Goal: Task Accomplishment & Management: Manage account settings

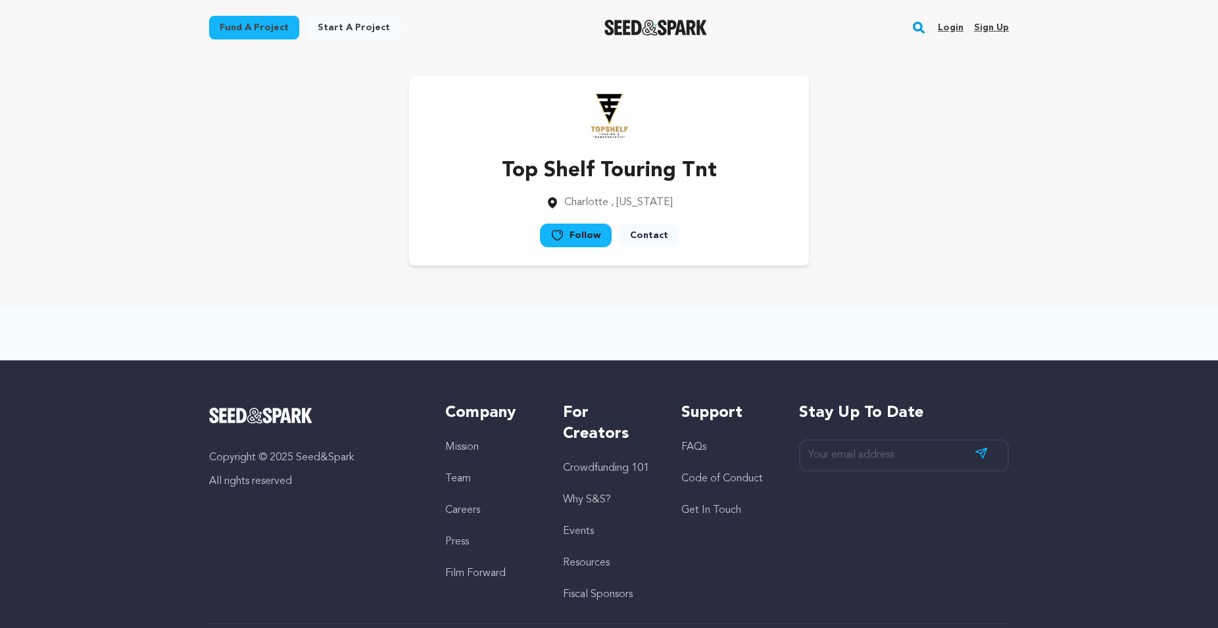
click at [987, 30] on link "Sign up" at bounding box center [991, 27] width 35 height 21
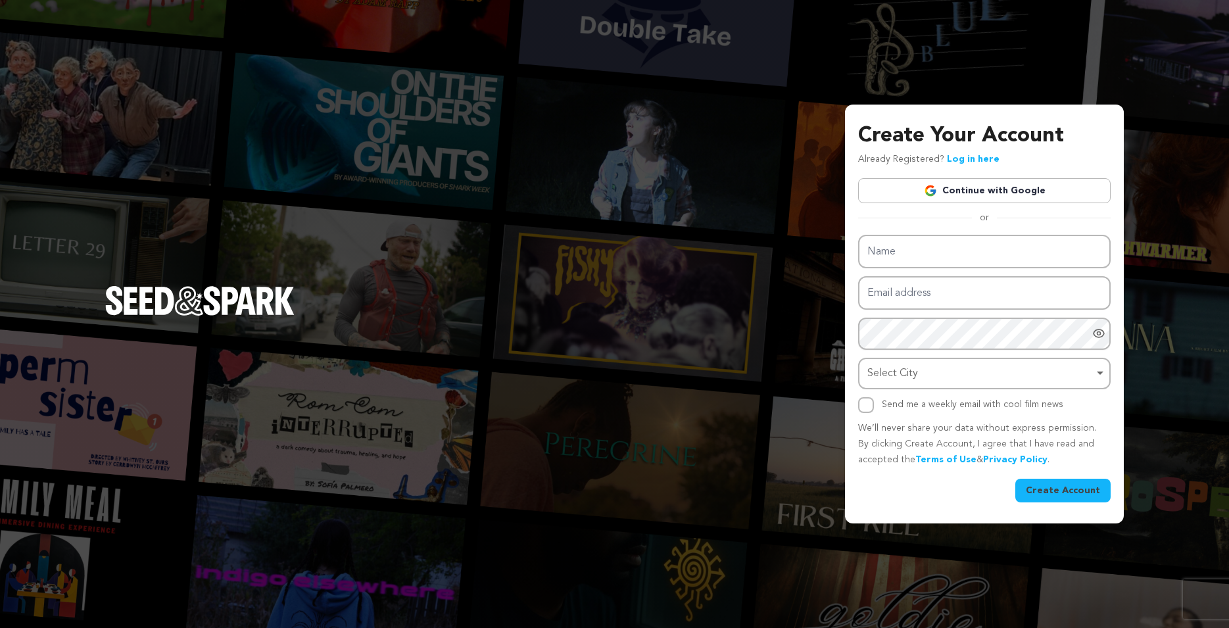
click at [1051, 486] on button "Create Account" at bounding box center [1062, 491] width 95 height 24
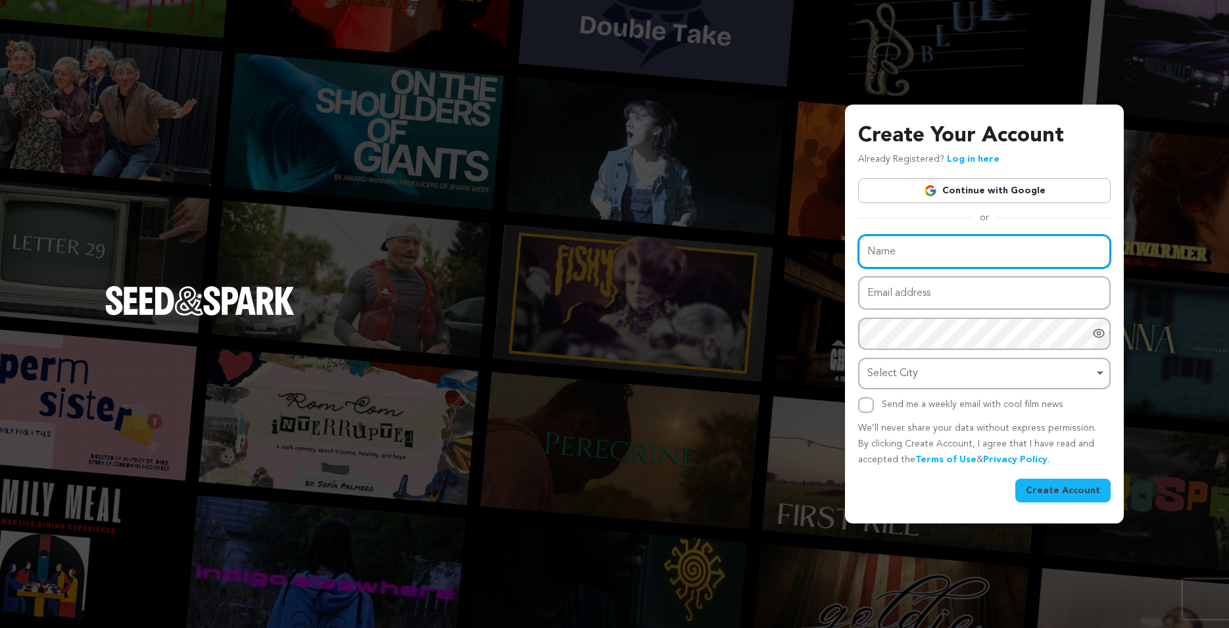
click at [896, 247] on input "Name" at bounding box center [984, 252] width 252 height 34
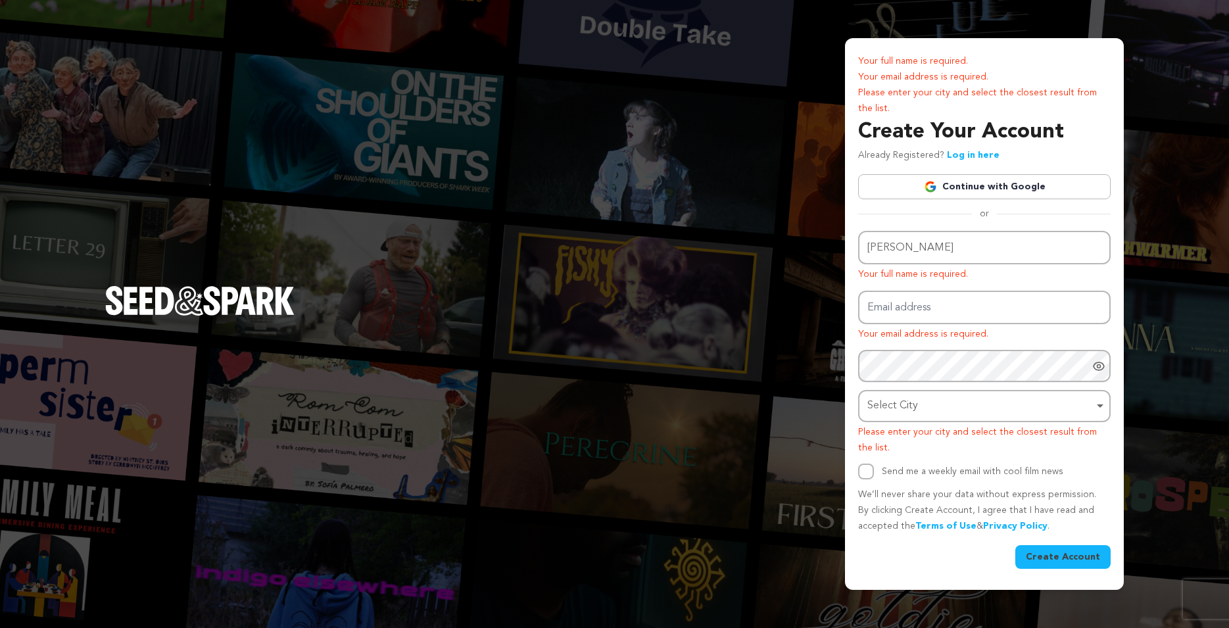
type input "[PERSON_NAME]"
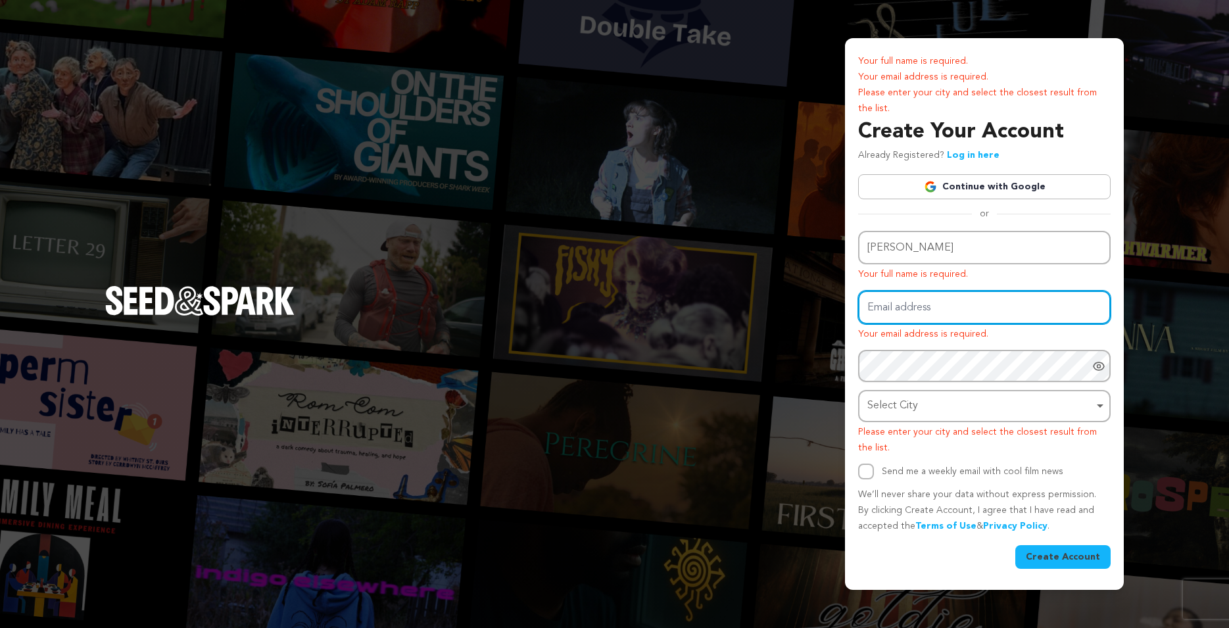
click at [918, 316] on input "Email address" at bounding box center [984, 308] width 252 height 34
paste input "christinamax1100@gmail.com"
type input "christinamax1100@gmail.com"
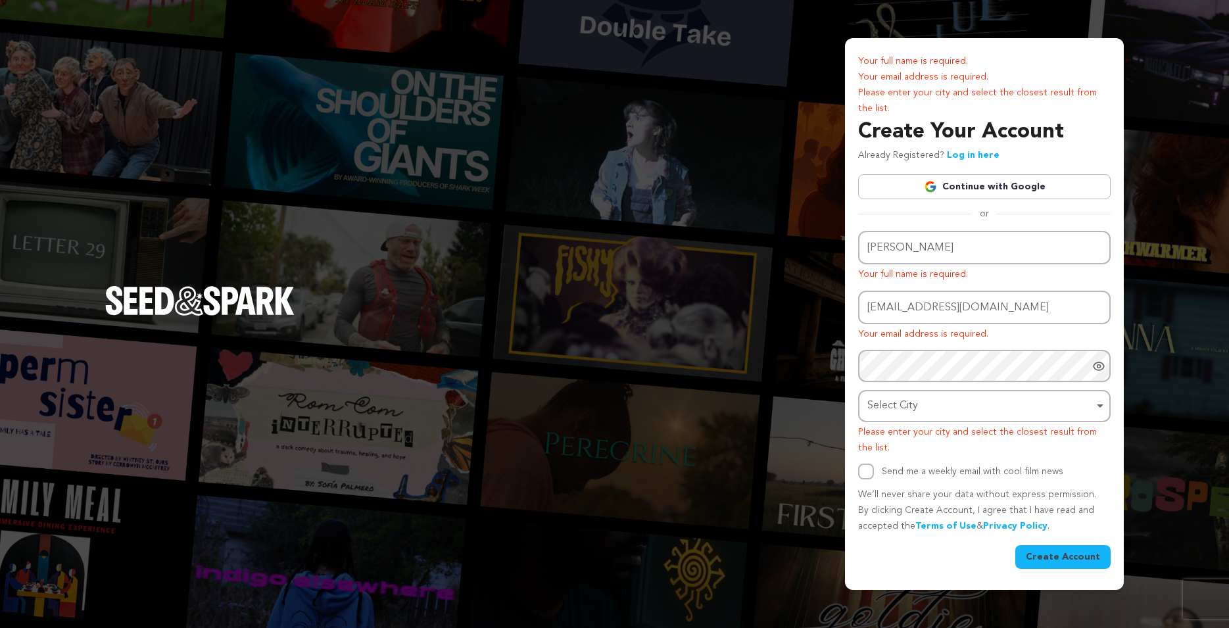
click at [1101, 367] on icon "Show password as plain text. Warning: this will display your password on the sc…" at bounding box center [1098, 366] width 13 height 13
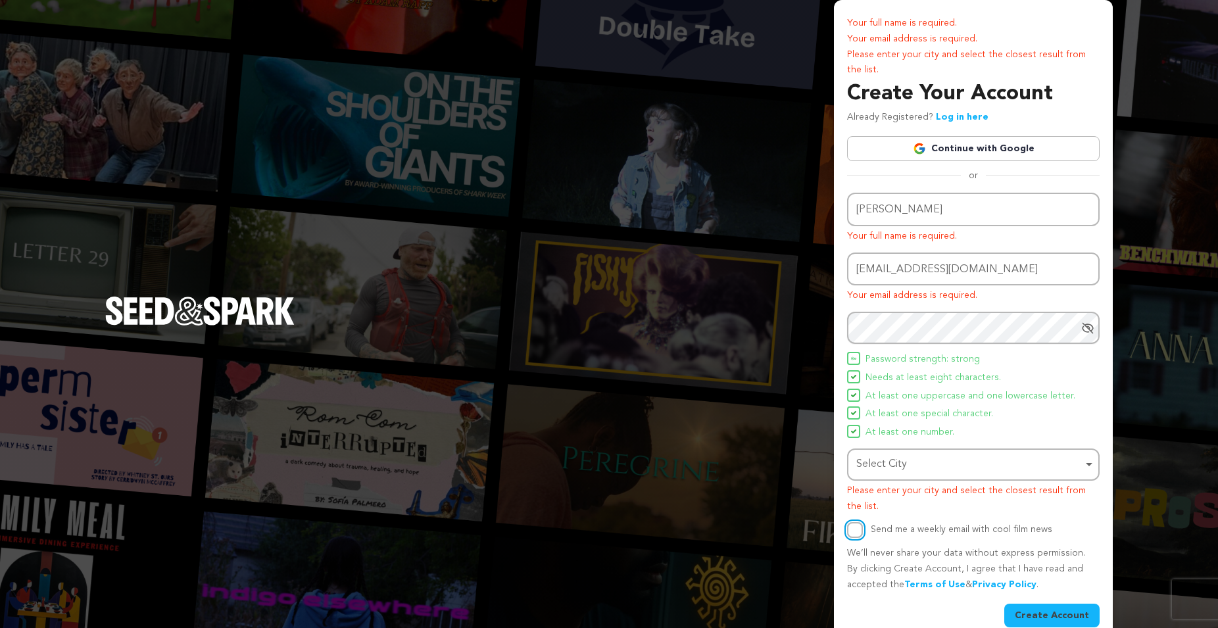
click at [857, 531] on input "Send me a weekly email with cool film news" at bounding box center [855, 530] width 16 height 16
checkbox input "true"
click at [1061, 602] on div "Name Mikhaila Thorne Your full name is required. Email address christinamax1100…" at bounding box center [973, 410] width 252 height 435
click at [1061, 611] on button "Create Account" at bounding box center [1051, 615] width 95 height 24
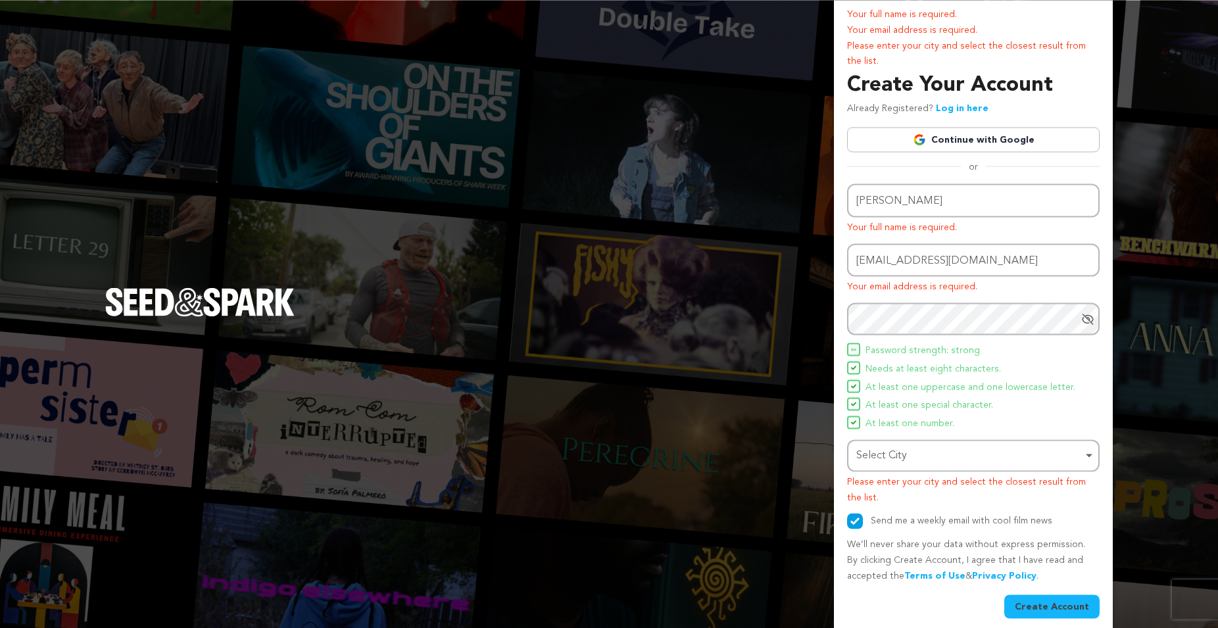
scroll to position [20, 0]
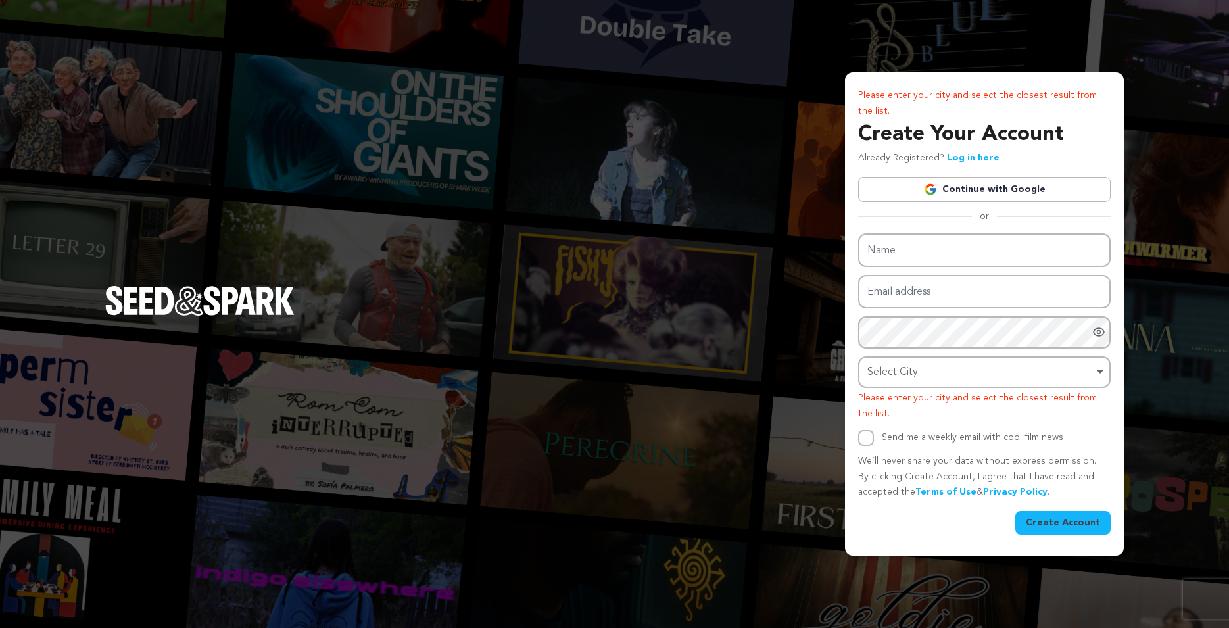
click at [893, 371] on div "Select City Remove item" at bounding box center [980, 372] width 226 height 19
type input "sp"
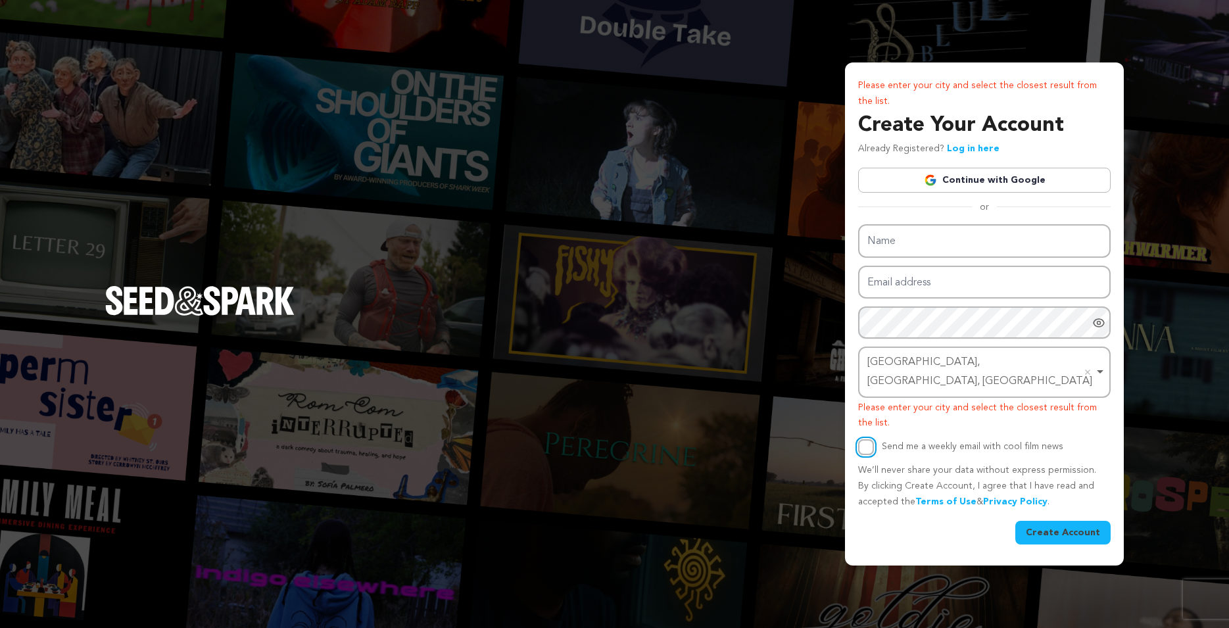
click at [872, 439] on input "Send me a weekly email with cool film news" at bounding box center [866, 447] width 16 height 16
checkbox input "true"
click at [1059, 528] on button "Create Account" at bounding box center [1062, 533] width 95 height 24
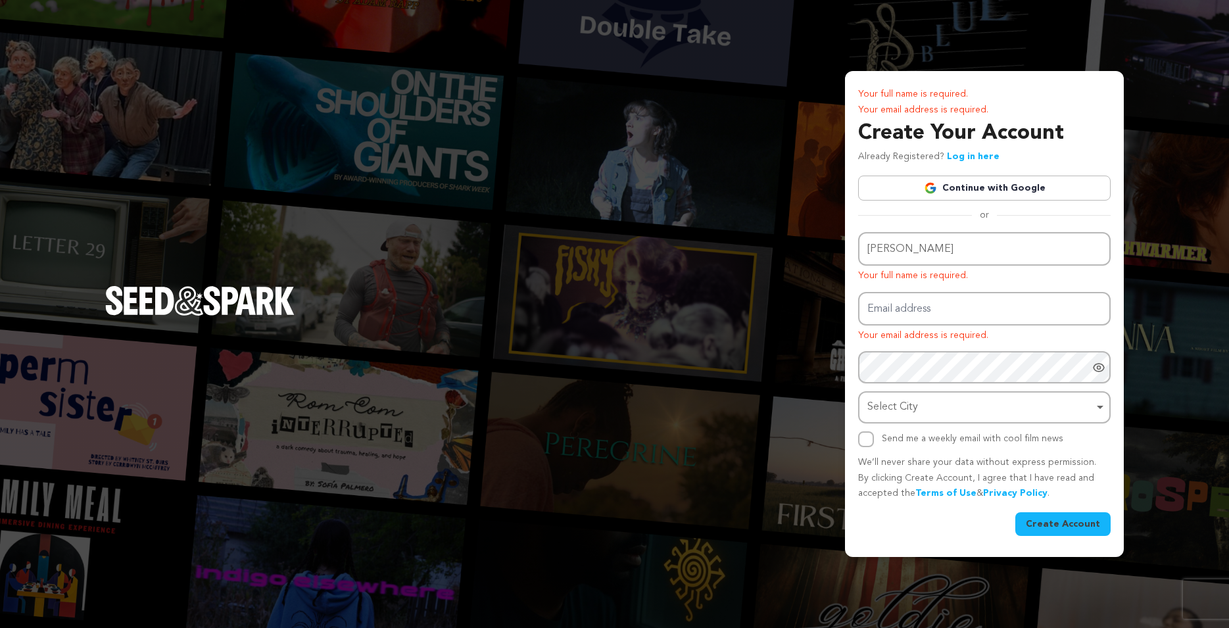
type input "[PERSON_NAME]"
click at [900, 310] on input "Email address" at bounding box center [984, 309] width 252 height 34
paste input "[EMAIL_ADDRESS][DOMAIN_NAME]"
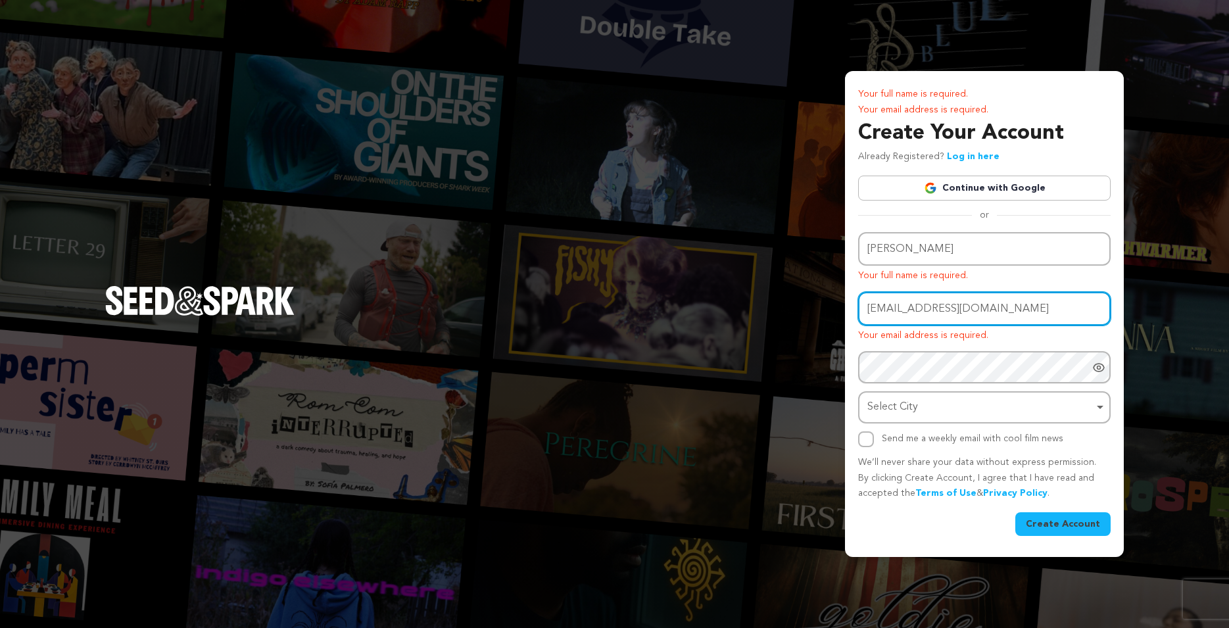
type input "[EMAIL_ADDRESS][DOMAIN_NAME]"
click at [1096, 366] on icon "Show password as plain text. Warning: this will display your password on the sc…" at bounding box center [1098, 367] width 13 height 13
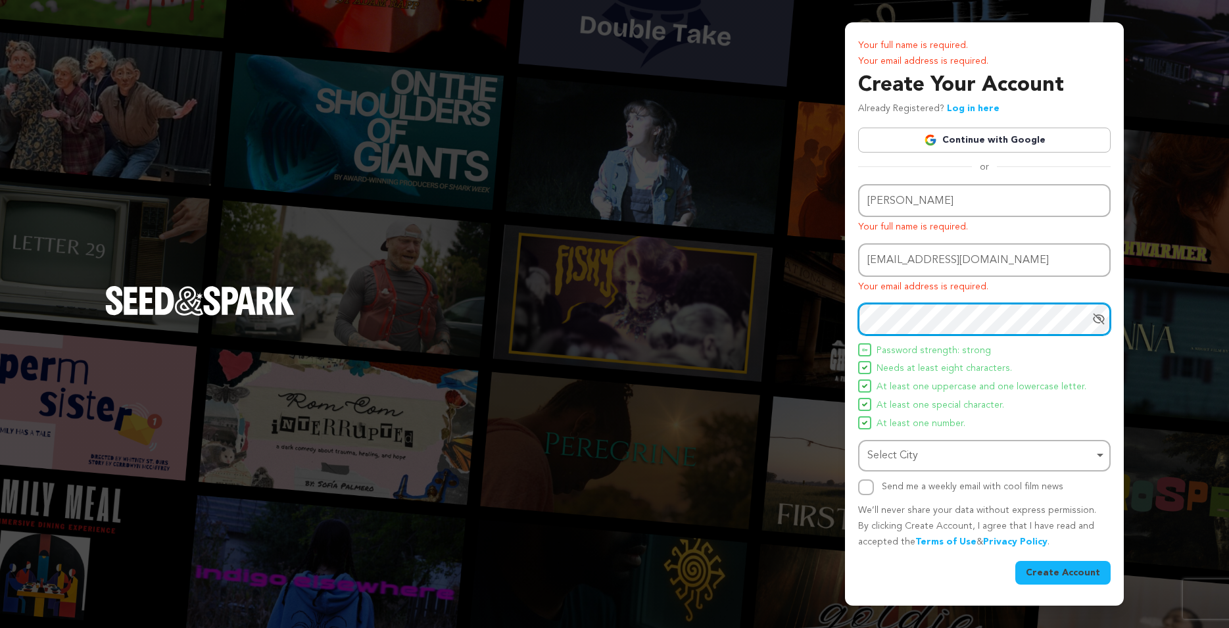
click at [887, 457] on div "Select City Remove item" at bounding box center [980, 455] width 226 height 19
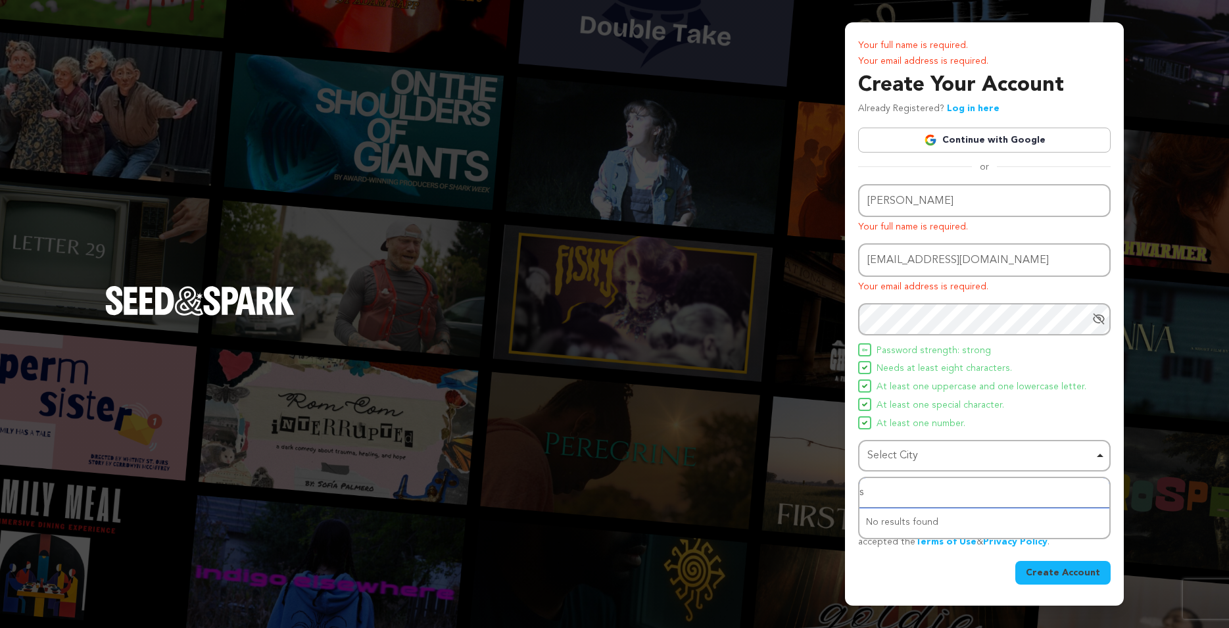
type input "s["
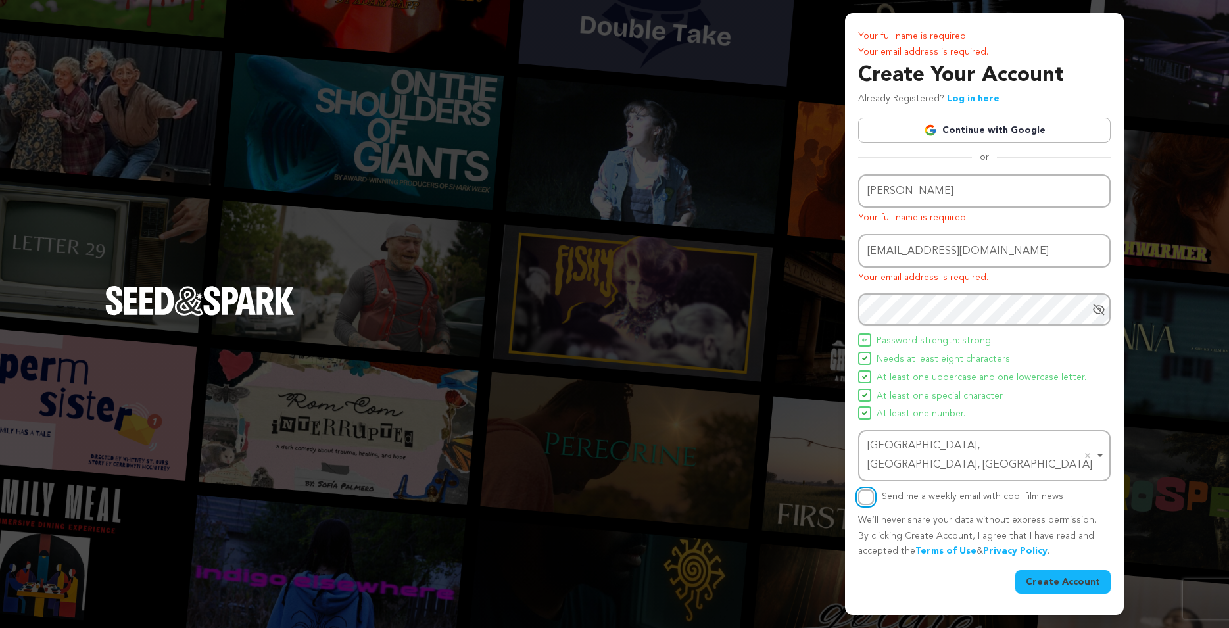
click at [864, 493] on input "Send me a weekly email with cool film news" at bounding box center [866, 497] width 16 height 16
checkbox input "true"
click at [1067, 573] on button "Create Account" at bounding box center [1062, 582] width 95 height 24
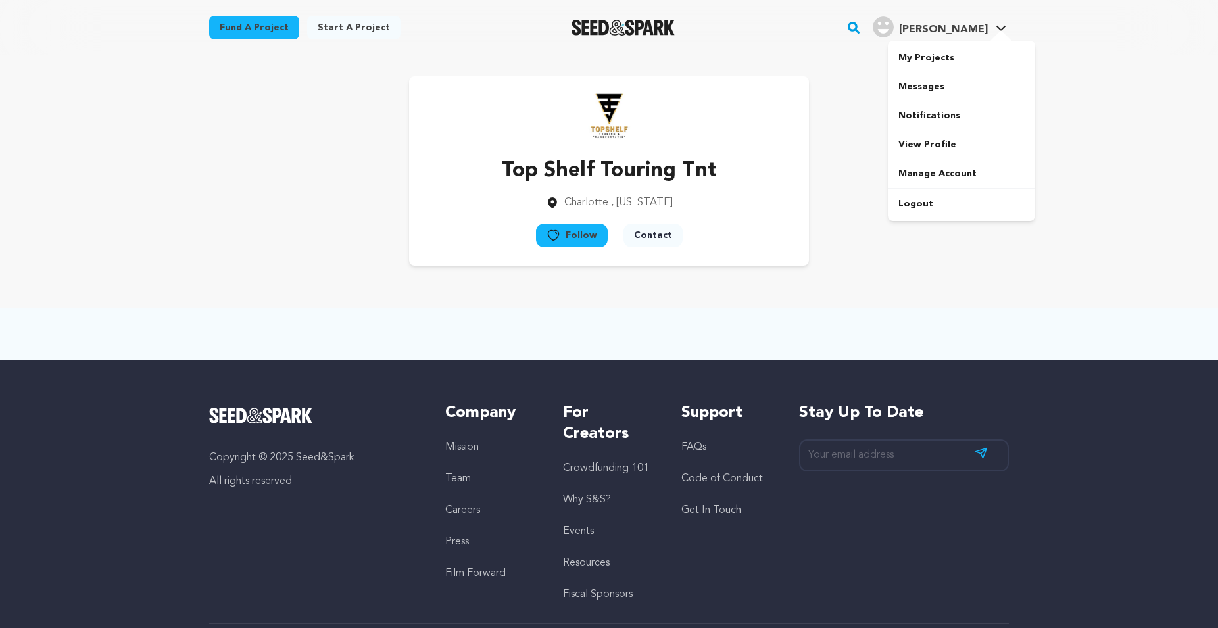
click at [961, 24] on span "[PERSON_NAME]" at bounding box center [943, 29] width 89 height 11
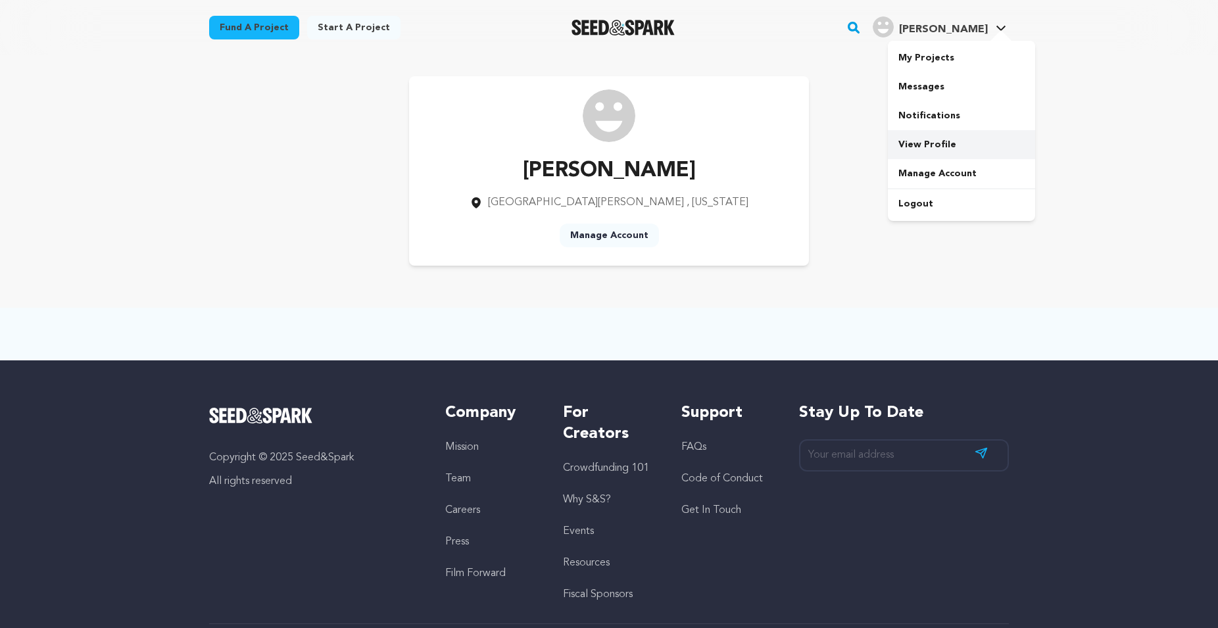
click at [940, 144] on link "View Profile" at bounding box center [960, 144] width 147 height 29
click at [608, 236] on link "Manage Account" at bounding box center [608, 236] width 99 height 24
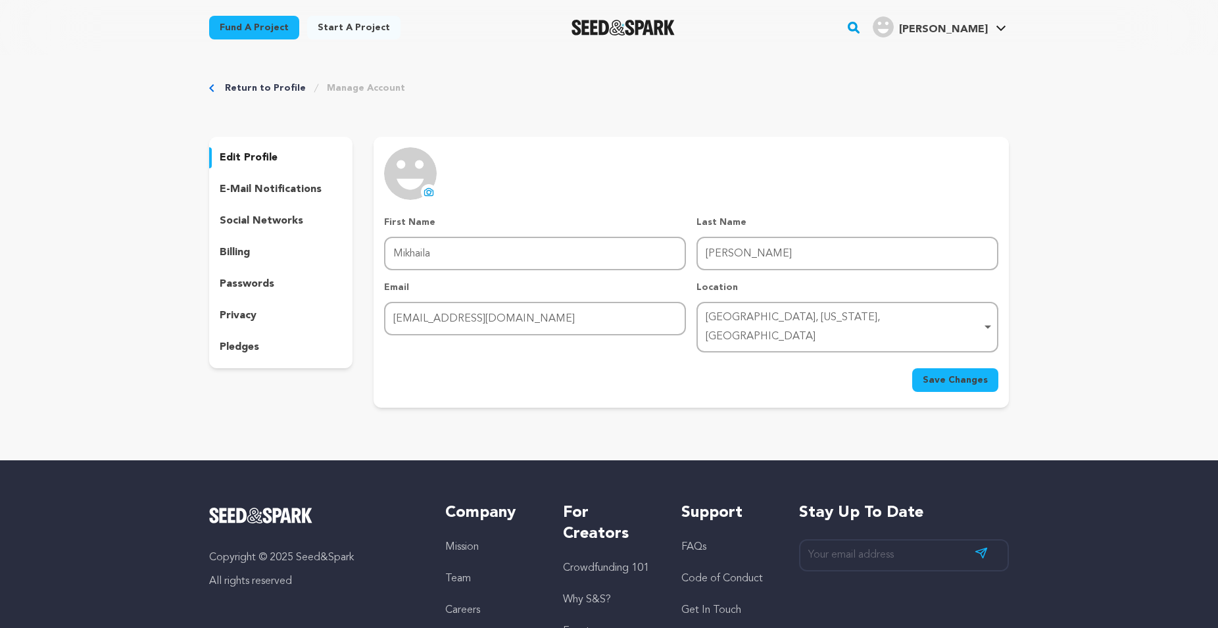
click at [433, 191] on icon at bounding box center [428, 191] width 9 height 7
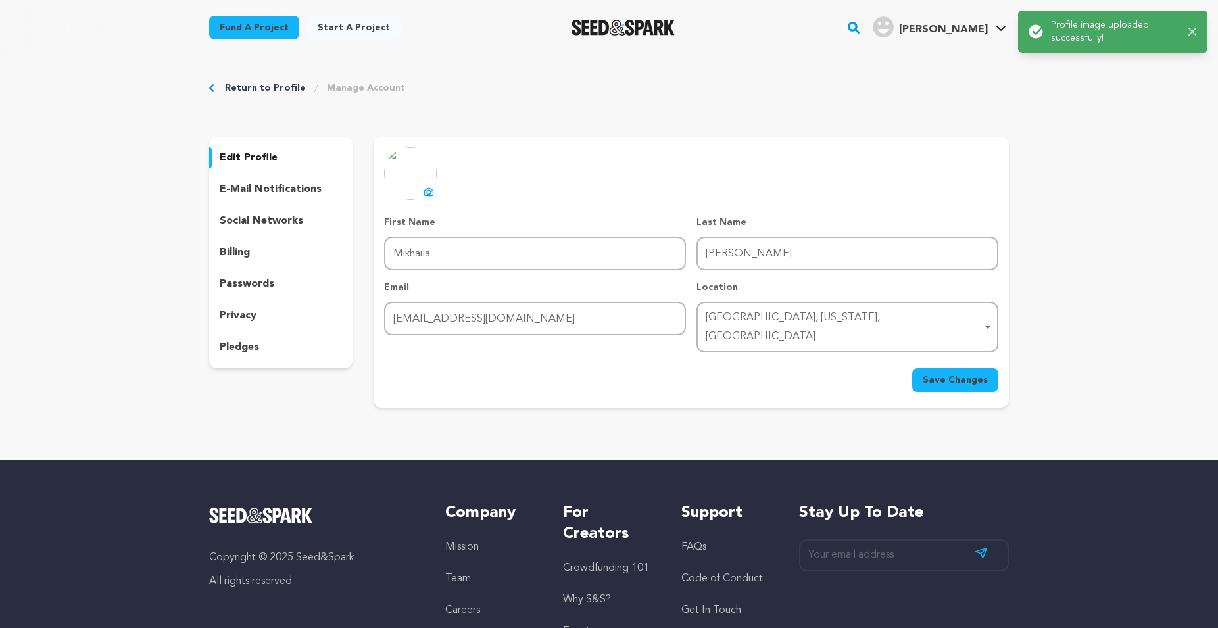
click at [962, 368] on button "Save Changes" at bounding box center [955, 380] width 86 height 24
click at [271, 224] on p "social networks" at bounding box center [261, 221] width 83 height 16
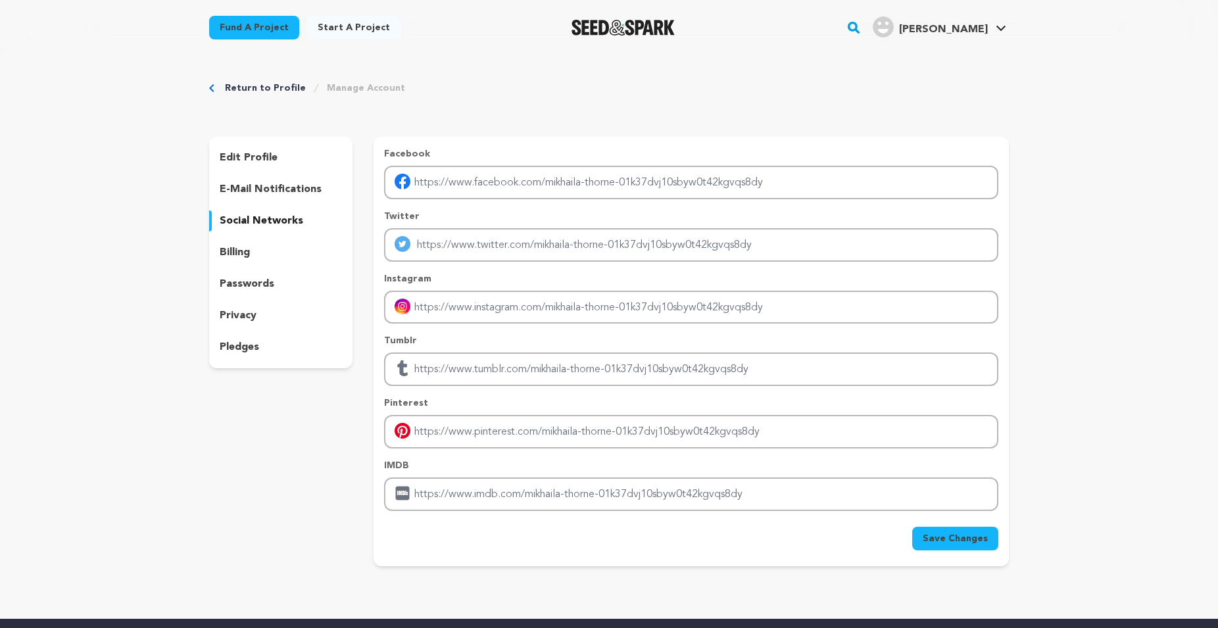
click at [364, 89] on link "Manage Account" at bounding box center [366, 88] width 78 height 13
click at [348, 91] on link "Manage Account" at bounding box center [366, 88] width 78 height 13
click at [941, 171] on link "Manage Account" at bounding box center [960, 173] width 147 height 29
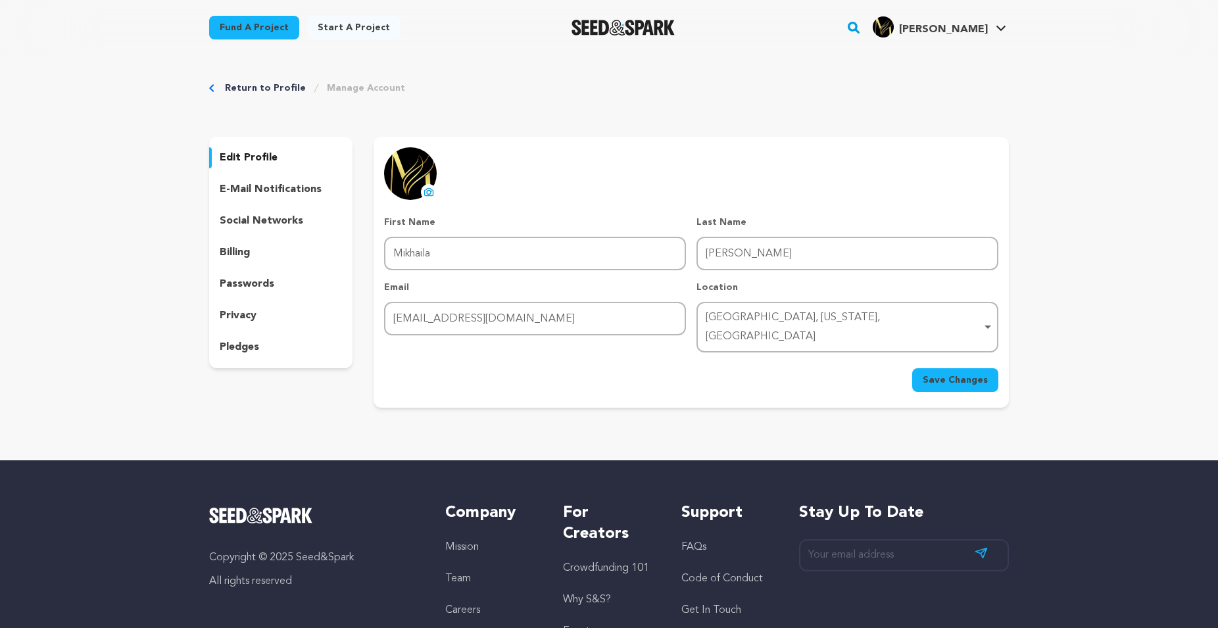
click at [864, 319] on div "[GEOGRAPHIC_DATA], [US_STATE], [GEOGRAPHIC_DATA] Remove item" at bounding box center [842, 327] width 275 height 38
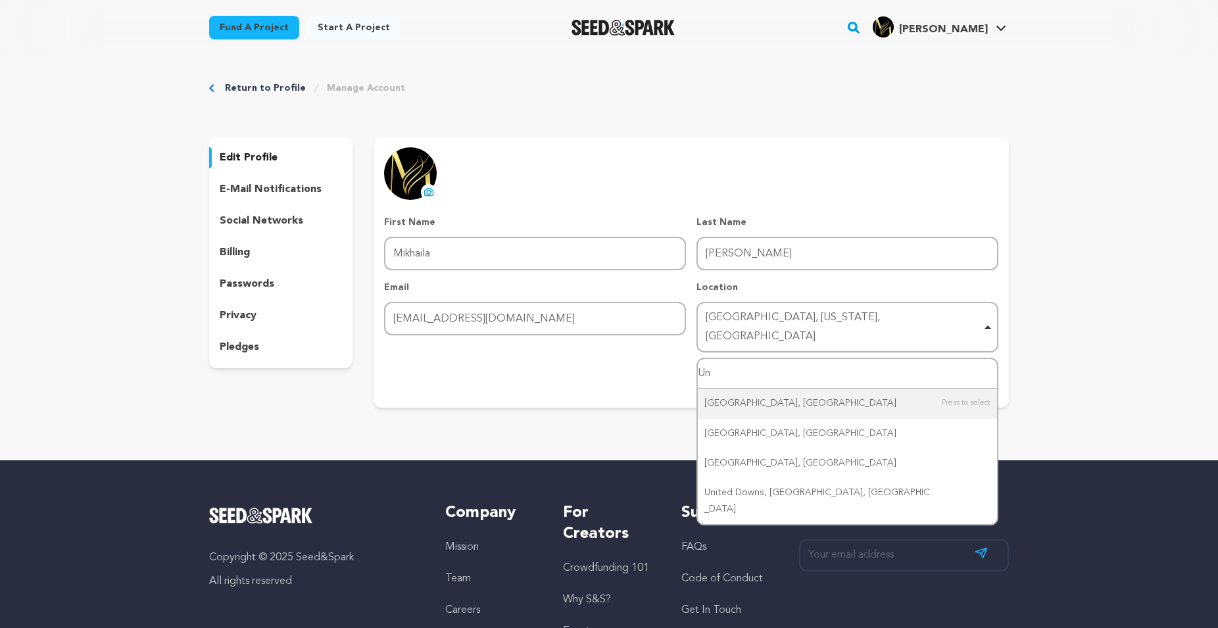
type input "U"
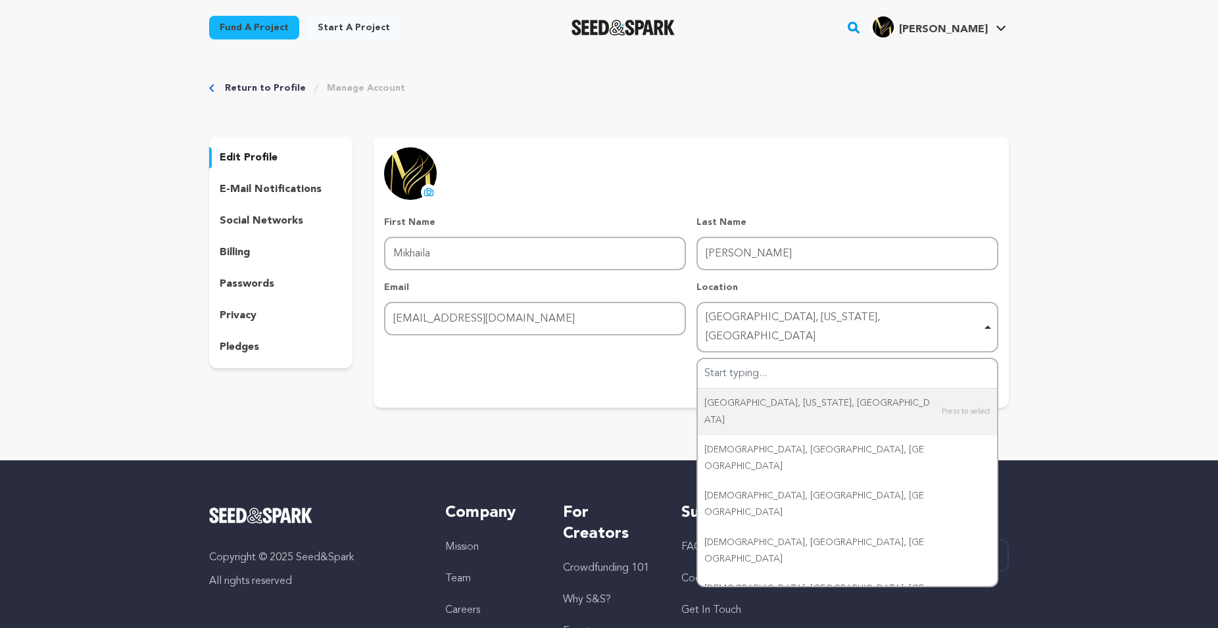
click at [518, 406] on div "Return to Profile Manage Account edit profile e-mail notifications social netwo…" at bounding box center [608, 247] width 841 height 384
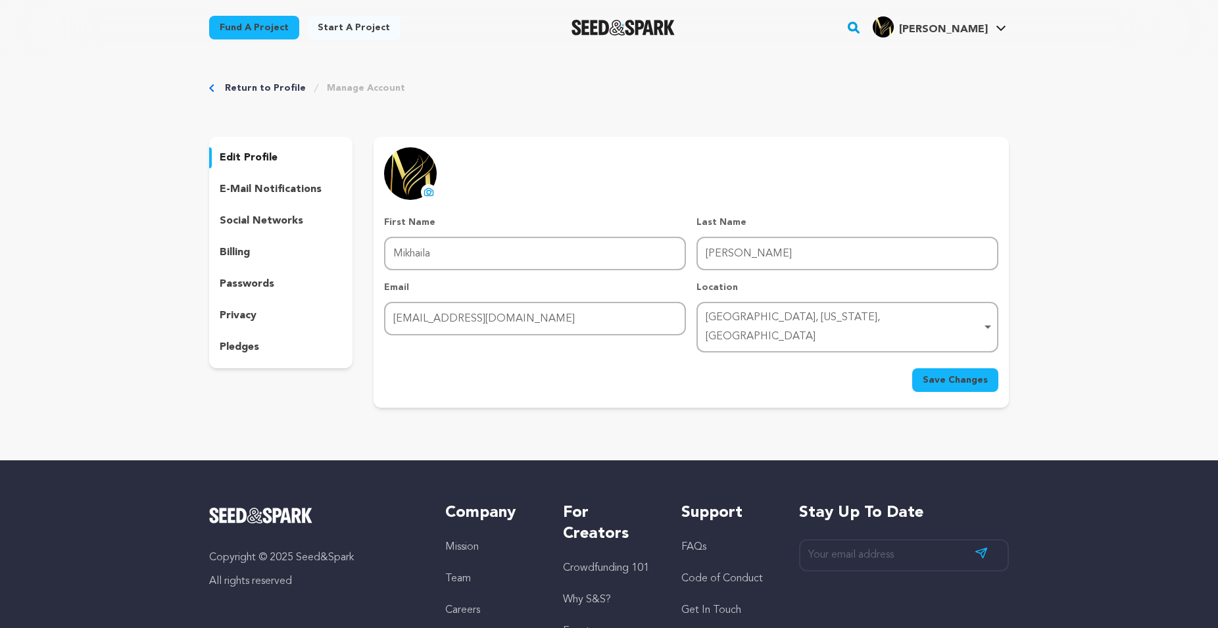
click at [970, 373] on span "Save Changes" at bounding box center [954, 379] width 65 height 13
click at [944, 143] on link "View Profile" at bounding box center [960, 144] width 147 height 29
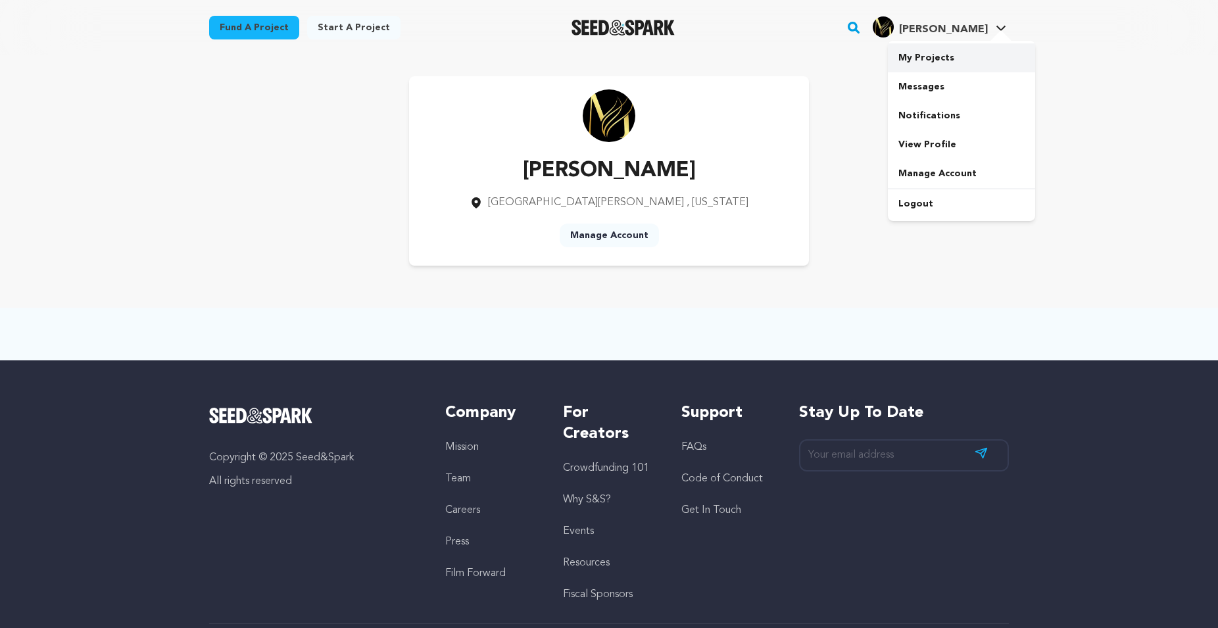
click at [921, 55] on link "My Projects" at bounding box center [960, 57] width 147 height 29
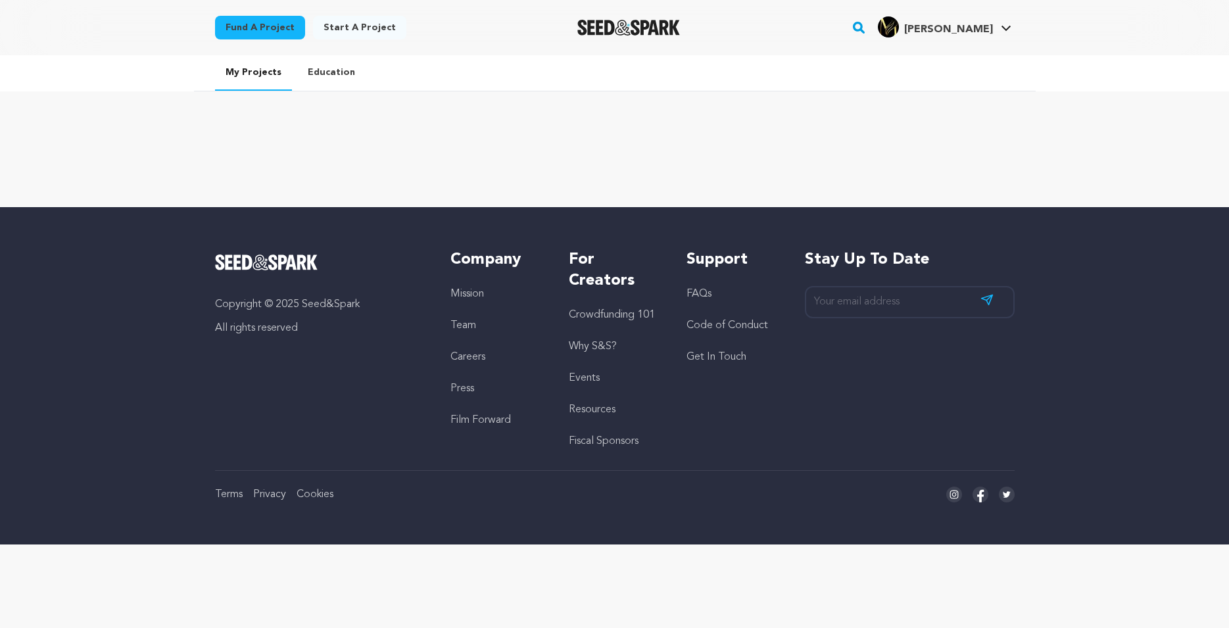
click at [256, 73] on link "My Projects" at bounding box center [253, 72] width 77 height 35
click at [932, 143] on link "View Profile" at bounding box center [966, 144] width 147 height 29
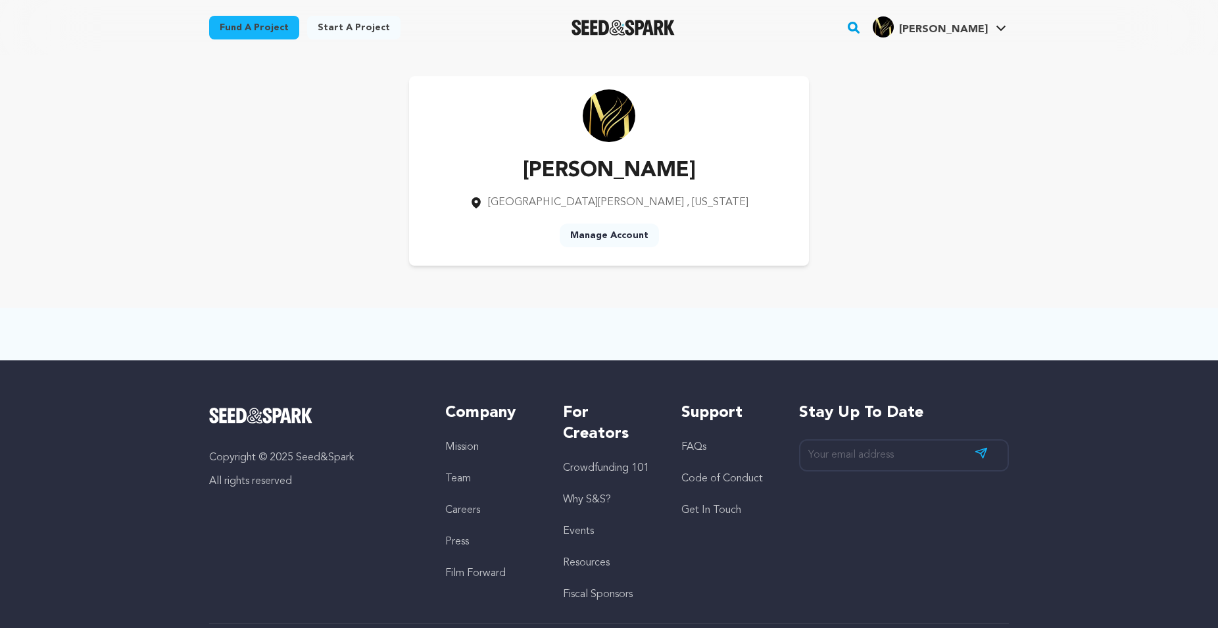
click at [248, 254] on div "Mikhaila Thorne St. Louis , Missouri Manage Account" at bounding box center [608, 170] width 799 height 189
